Goal: Find specific page/section: Find specific page/section

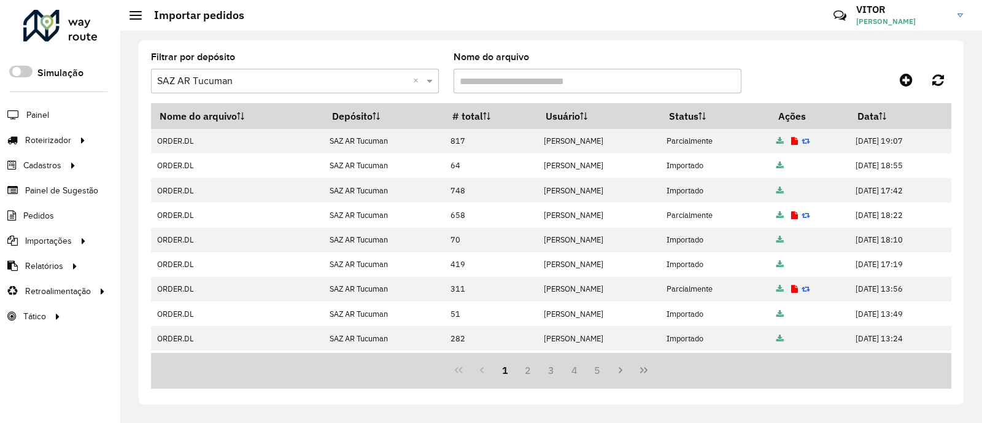
click at [623, 56] on div "Nome do arquivo" at bounding box center [598, 73] width 288 height 41
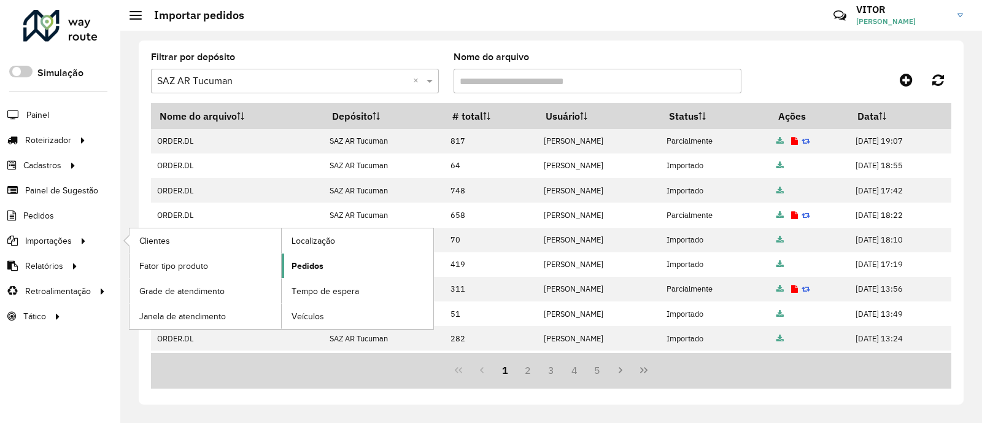
click at [298, 263] on span "Pedidos" at bounding box center [308, 266] width 32 height 13
click at [312, 269] on span "Pedidos" at bounding box center [308, 266] width 32 height 13
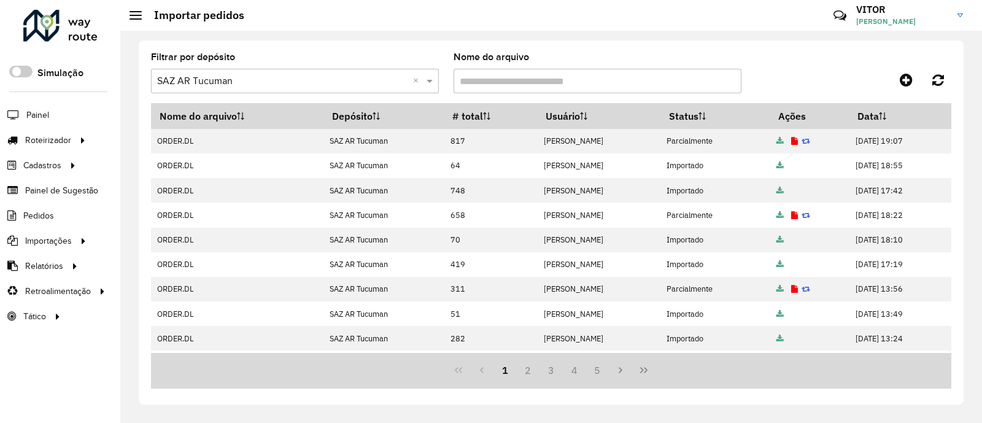
click at [795, 65] on div "Filtrar por depósito Selecione um depósito × SAZ AR Tucuman × Nome do arquivo" at bounding box center [551, 78] width 800 height 50
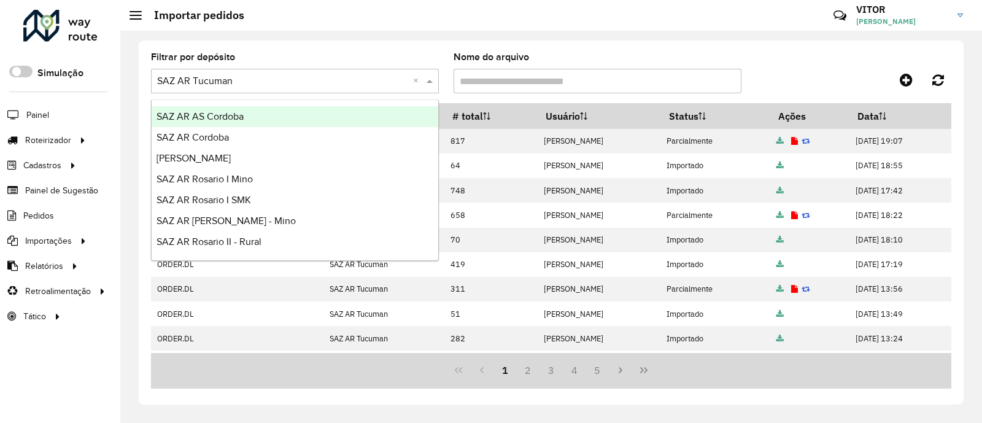
click at [430, 86] on span at bounding box center [431, 81] width 15 height 15
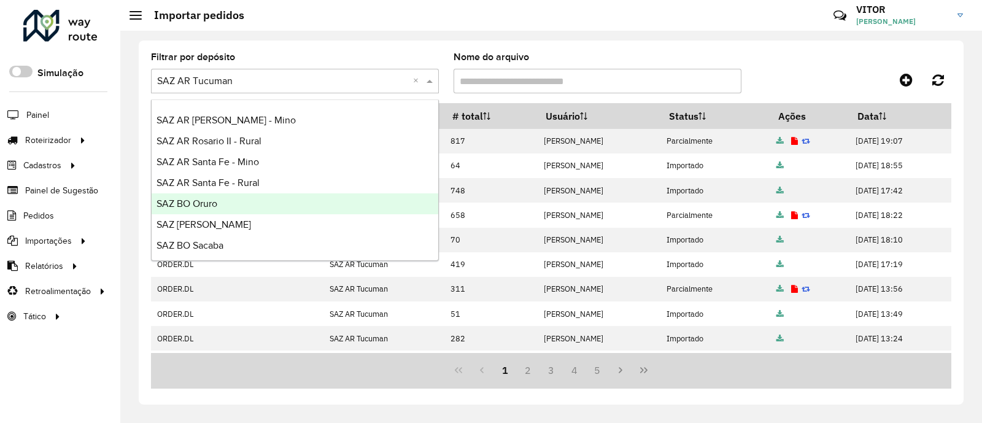
scroll to position [76, 0]
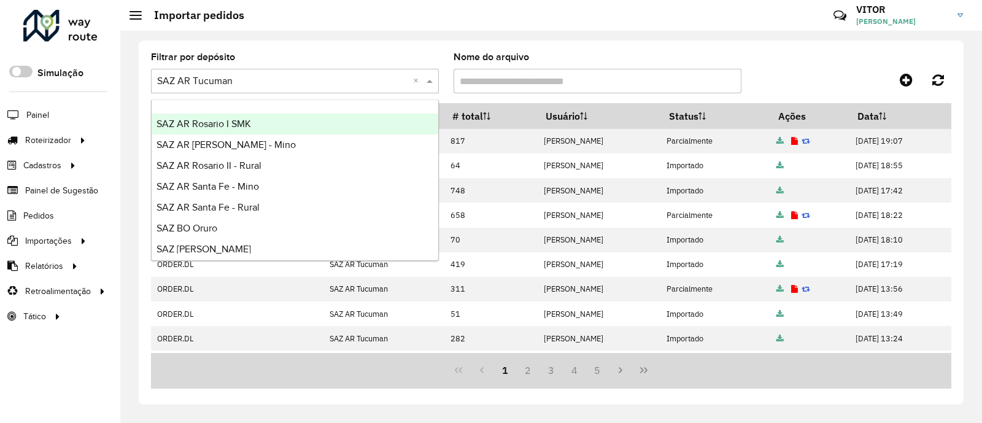
click at [786, 56] on div "Filtrar por depósito Selecione um depósito × SAZ AR Tucuman × Nome do arquivo" at bounding box center [551, 78] width 800 height 50
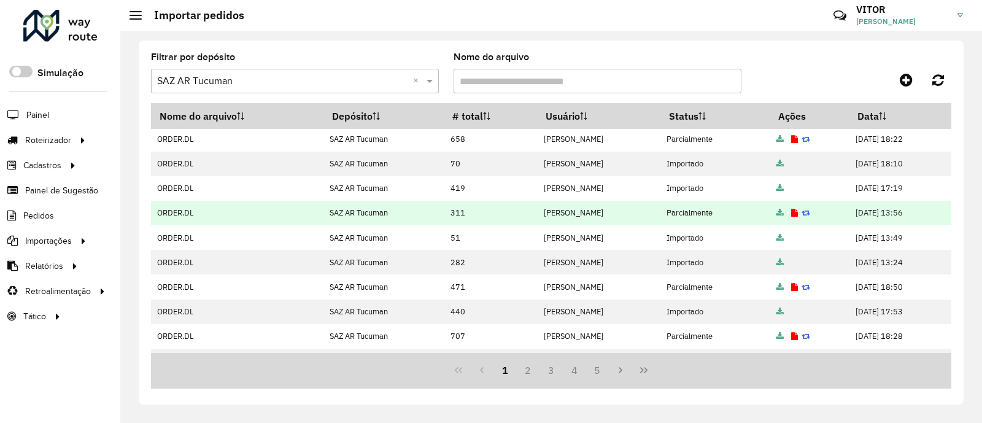
click at [798, 214] on icon at bounding box center [794, 213] width 7 height 8
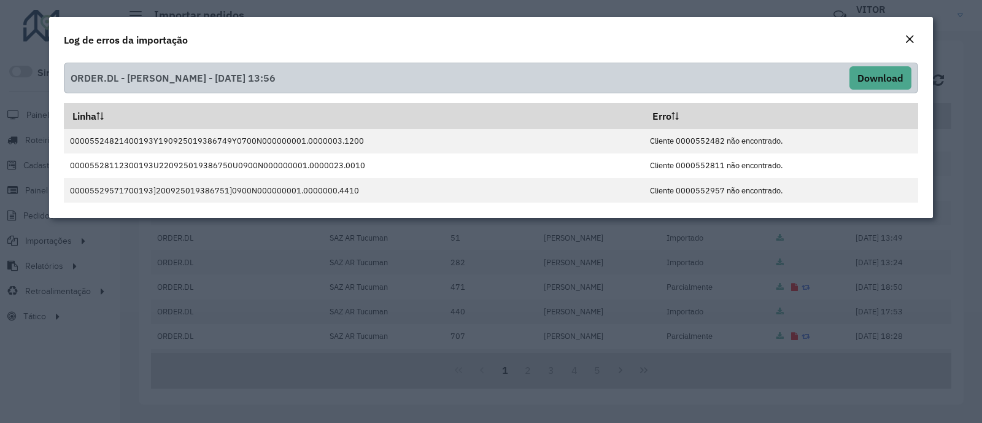
click at [909, 42] on em "Close" at bounding box center [910, 39] width 10 height 10
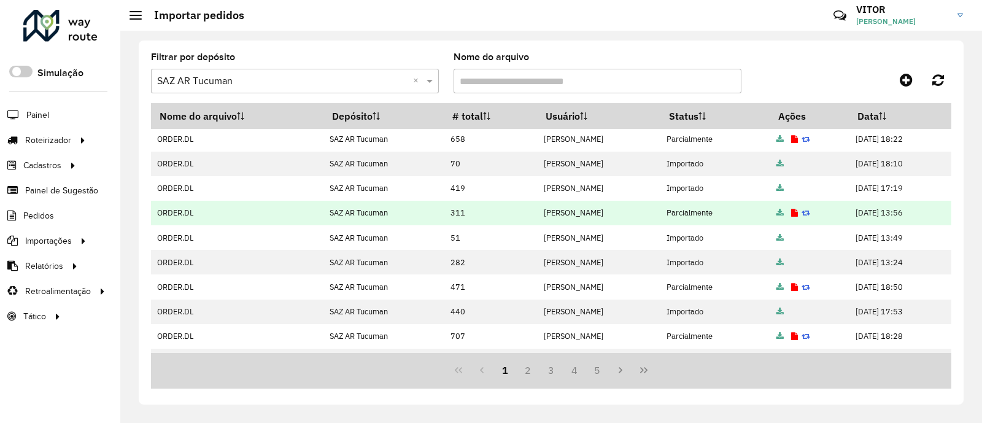
click at [784, 213] on icon at bounding box center [779, 213] width 7 height 8
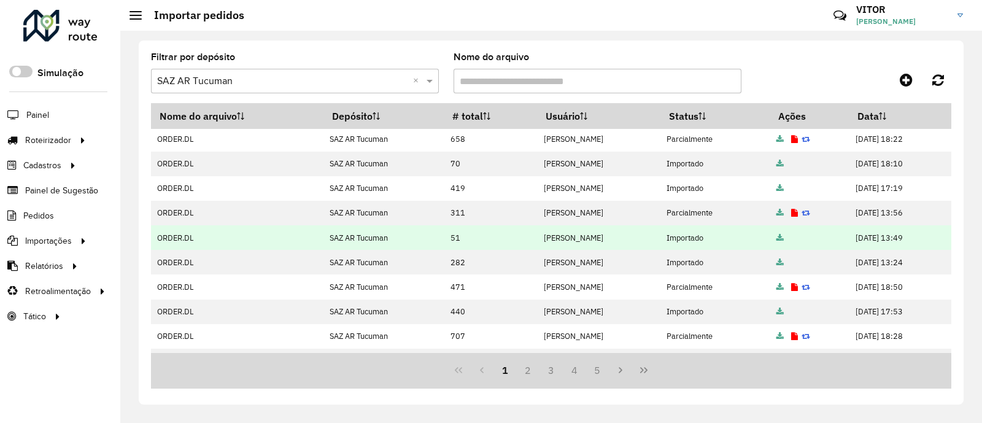
click at [784, 238] on icon at bounding box center [779, 238] width 7 height 8
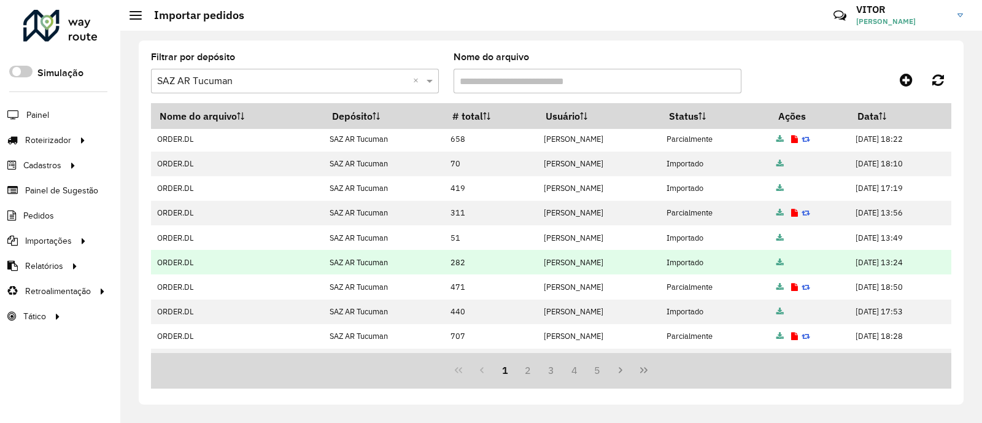
click at [784, 261] on icon at bounding box center [779, 263] width 7 height 8
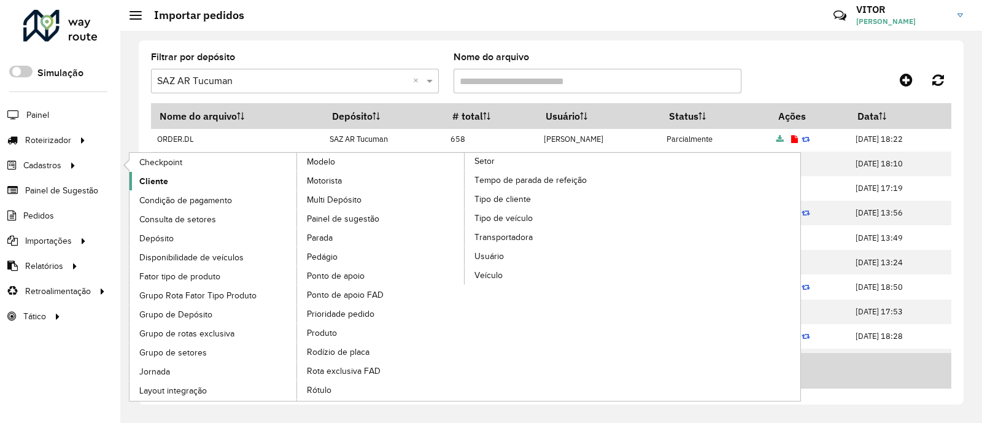
click at [161, 177] on span "Cliente" at bounding box center [153, 181] width 29 height 13
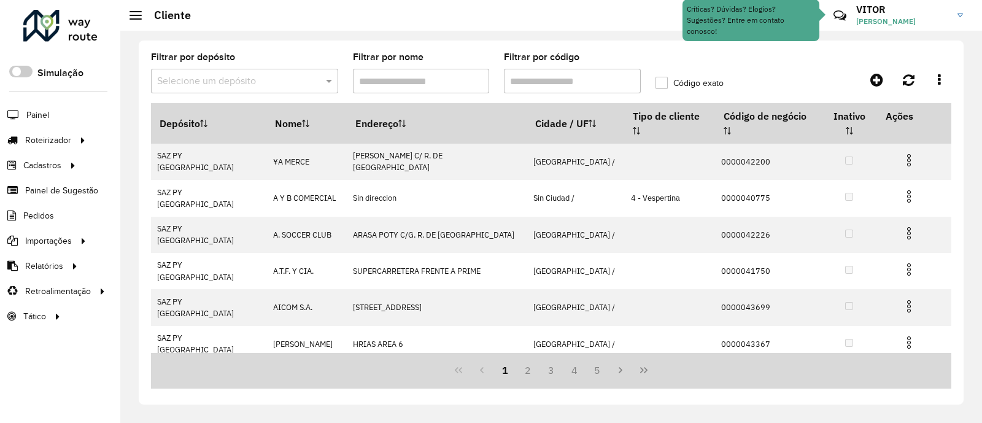
click at [548, 80] on input "Filtrar por código" at bounding box center [572, 81] width 137 height 25
paste input "******"
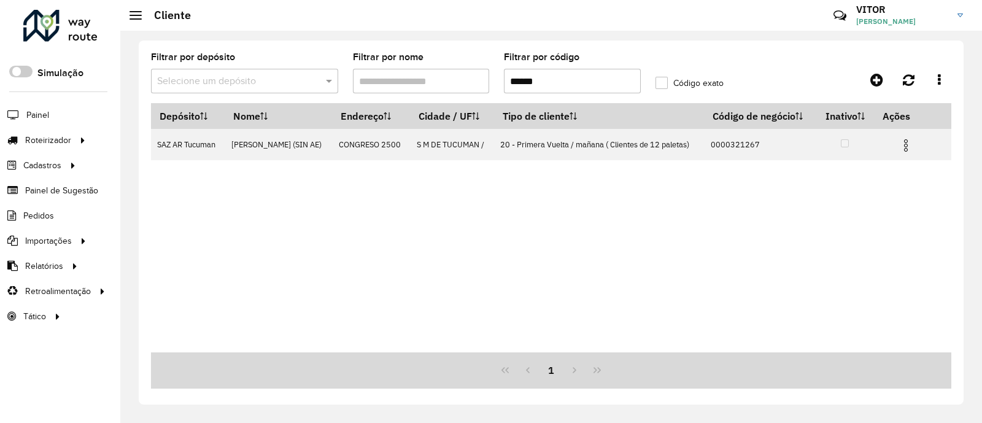
type input "******"
click at [576, 315] on div "Depósito Nome Endereço Cidade / UF Tipo de cliente Código de negócio Inativo Aç…" at bounding box center [551, 227] width 800 height 249
click at [430, 238] on div "Depósito Nome Endereço Cidade / UF Tipo de cliente Código de negócio Inativo Aç…" at bounding box center [551, 227] width 800 height 249
click at [236, 267] on div "Depósito Nome Endereço Cidade / UF Tipo de cliente Código de negócio Inativo Aç…" at bounding box center [551, 227] width 800 height 249
click at [838, 247] on div "Depósito Nome Endereço Cidade / UF Tipo de cliente Código de negócio Inativo Aç…" at bounding box center [551, 227] width 800 height 249
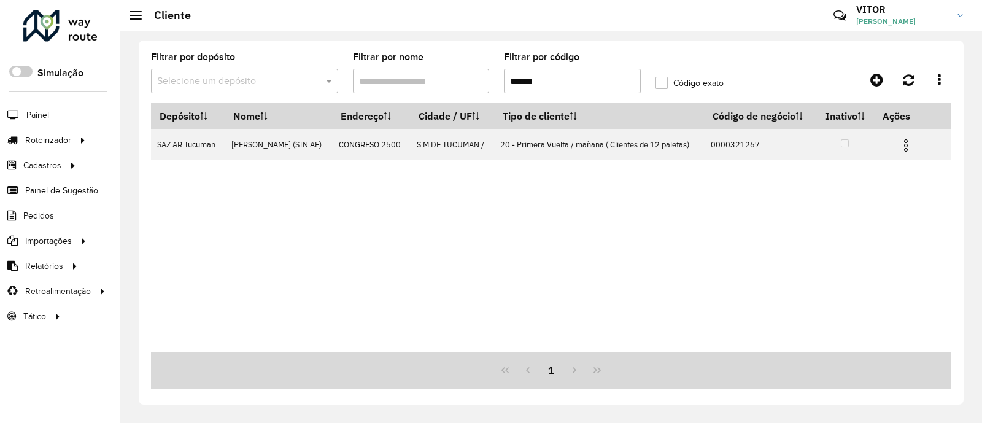
click at [551, 302] on div "Depósito Nome Endereço Cidade / UF Tipo de cliente Código de negócio Inativo Aç…" at bounding box center [551, 227] width 800 height 249
click at [795, 303] on div "Depósito Nome Endereço Cidade / UF Tipo de cliente Código de negócio Inativo Aç…" at bounding box center [551, 227] width 800 height 249
click at [644, 256] on div "Depósito Nome Endereço Cidade / UF Tipo de cliente Código de negócio Inativo Aç…" at bounding box center [551, 227] width 800 height 249
click at [602, 286] on div "Depósito Nome Endereço Cidade / UF Tipo de cliente Código de negócio Inativo Aç…" at bounding box center [551, 227] width 800 height 249
click at [482, 229] on div "Depósito Nome Endereço Cidade / UF Tipo de cliente Código de negócio Inativo Aç…" at bounding box center [551, 227] width 800 height 249
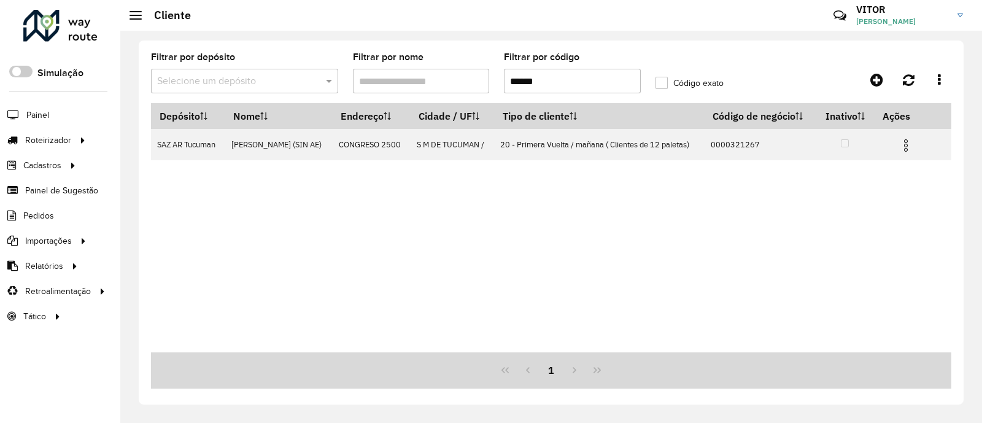
click at [619, 253] on div "Depósito Nome Endereço Cidade / UF Tipo de cliente Código de negócio Inativo Aç…" at bounding box center [551, 227] width 800 height 249
click at [387, 281] on div "Depósito Nome Endereço Cidade / UF Tipo de cliente Código de negócio Inativo Aç…" at bounding box center [551, 227] width 800 height 249
click at [623, 273] on div "Depósito Nome Endereço Cidade / UF Tipo de cliente Código de negócio Inativo Aç…" at bounding box center [551, 227] width 800 height 249
click at [504, 292] on div "Depósito Nome Endereço Cidade / UF Tipo de cliente Código de negócio Inativo Aç…" at bounding box center [551, 227] width 800 height 249
click at [506, 177] on div "Depósito Nome Endereço Cidade / UF Tipo de cliente Código de negócio Inativo Aç…" at bounding box center [551, 227] width 800 height 249
